Goal: Check status: Check status

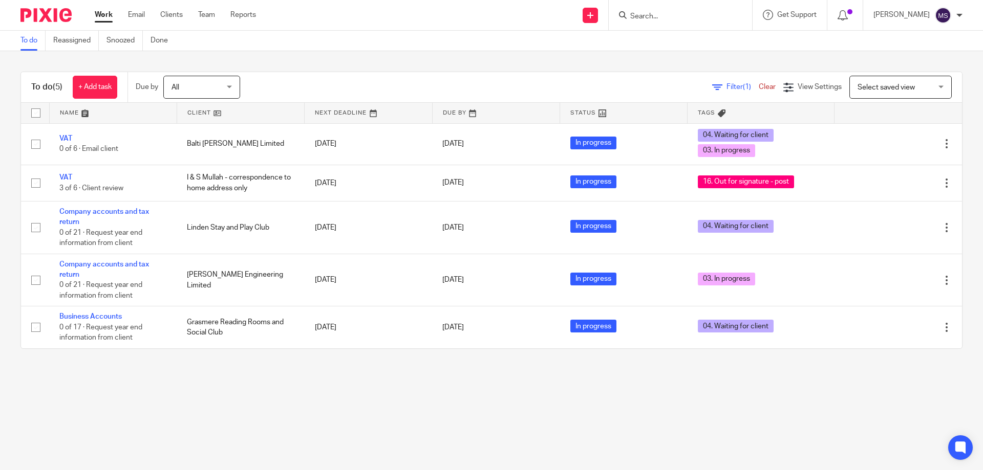
click at [669, 17] on input "Search" at bounding box center [675, 16] width 92 height 9
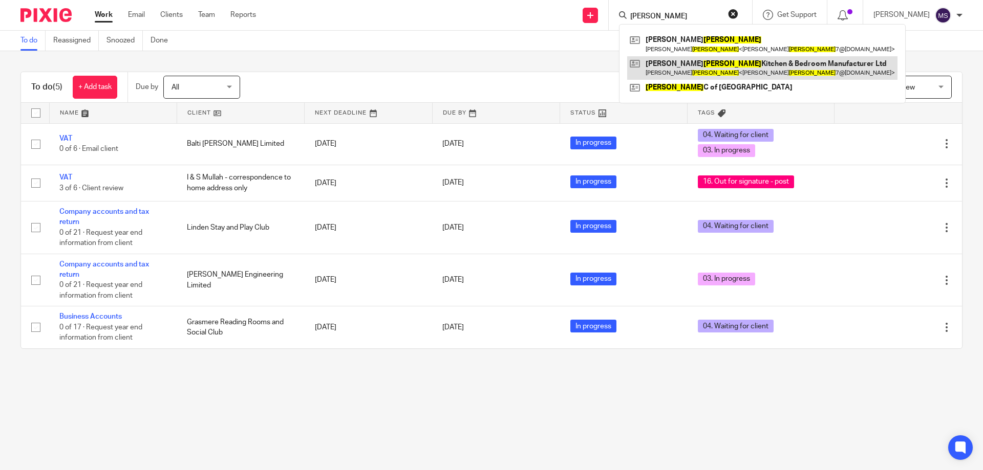
type input "sutton"
click at [663, 65] on link at bounding box center [762, 68] width 270 height 24
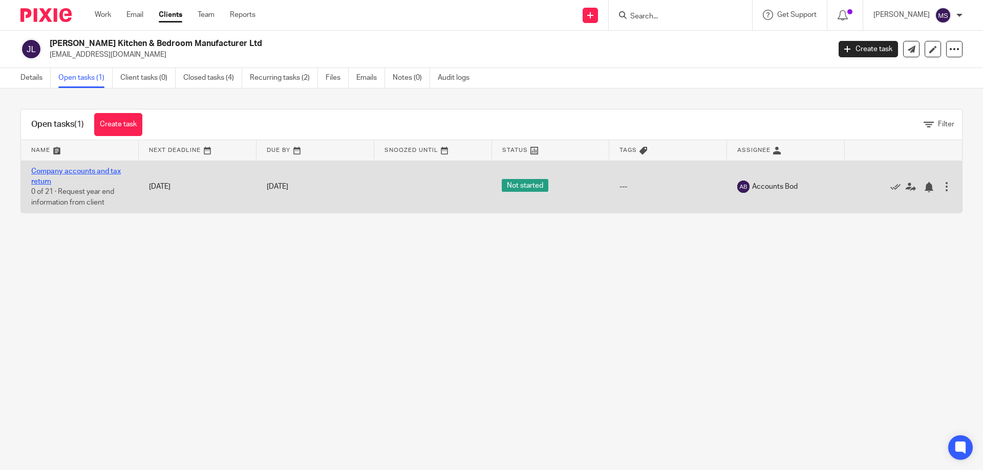
click at [48, 168] on link "Company accounts and tax return" at bounding box center [76, 176] width 90 height 17
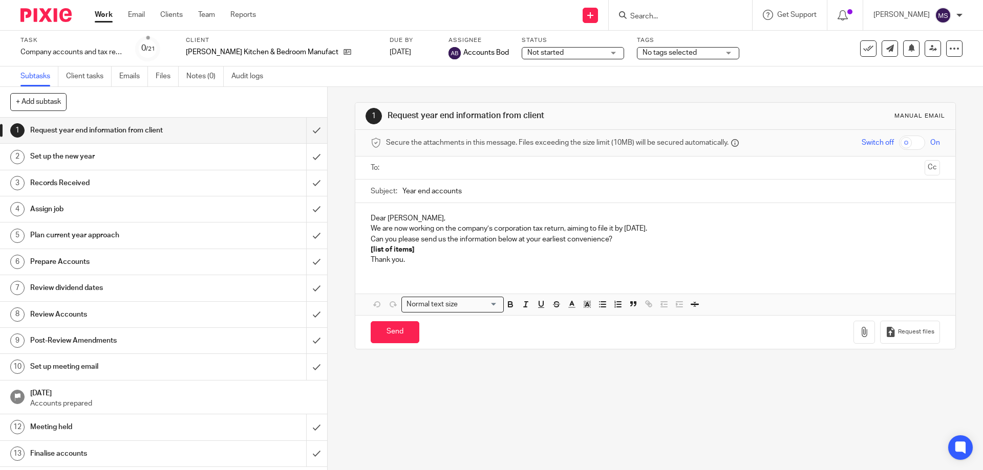
click at [537, 54] on span "Not started" at bounding box center [545, 52] width 36 height 7
click at [540, 87] on span "In progress" at bounding box center [543, 90] width 36 height 7
click at [668, 49] on span "No tags selected" at bounding box center [669, 52] width 54 height 7
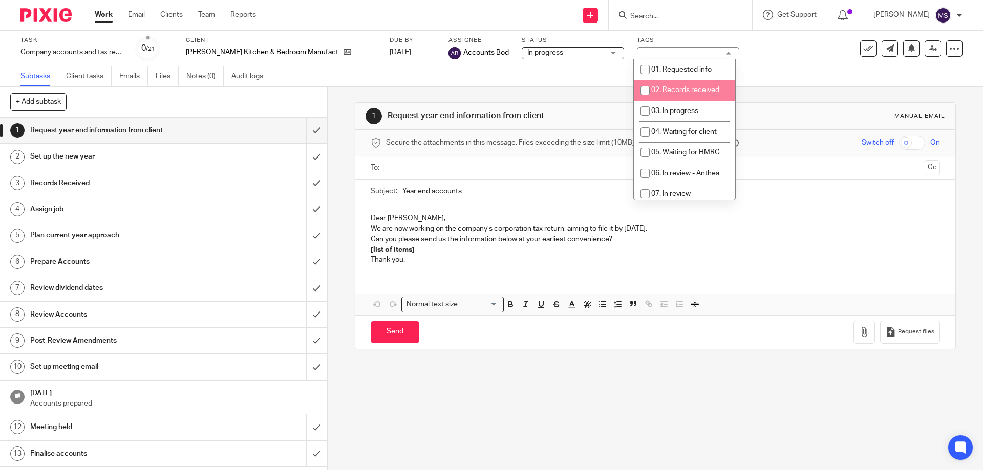
click at [660, 85] on li "02. Records received" at bounding box center [684, 90] width 101 height 21
checkbox input "true"
click at [850, 72] on div "Subtasks Client tasks Emails Files Notes (0) Audit logs" at bounding box center [491, 77] width 983 height 20
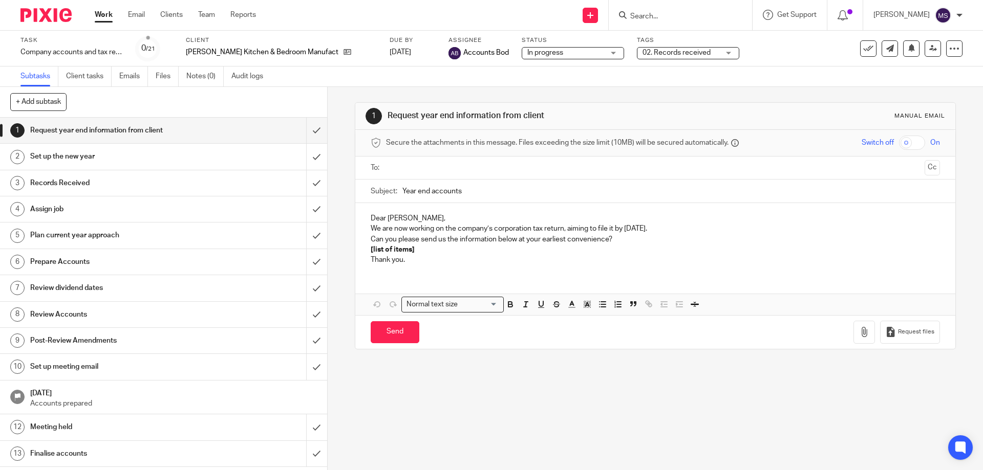
click at [106, 14] on link "Work" at bounding box center [104, 15] width 18 height 10
